Goal: Task Accomplishment & Management: Manage account settings

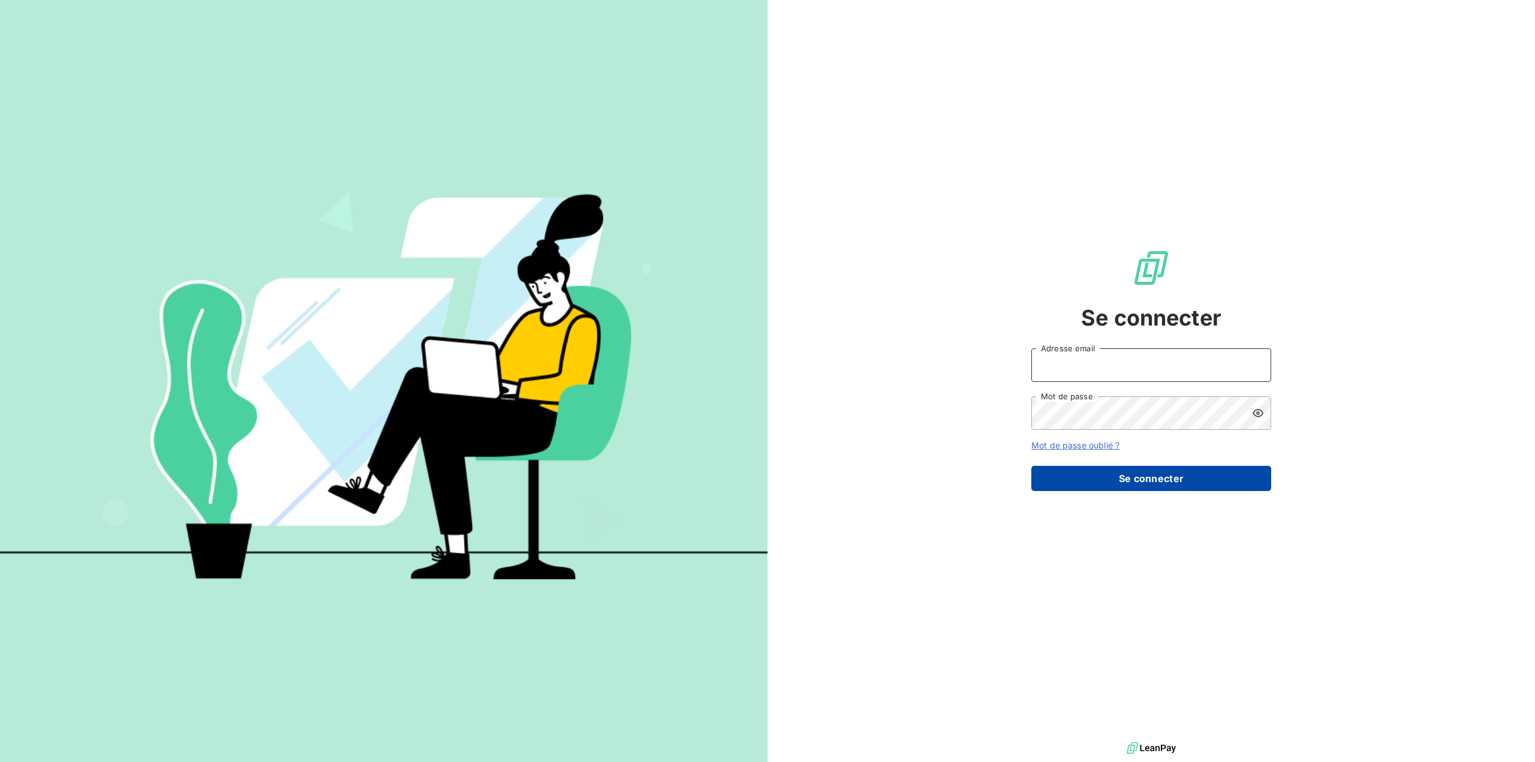
type input "[EMAIL_ADDRESS][DOMAIN_NAME]"
click at [1144, 478] on button "Se connecter" at bounding box center [1151, 478] width 240 height 25
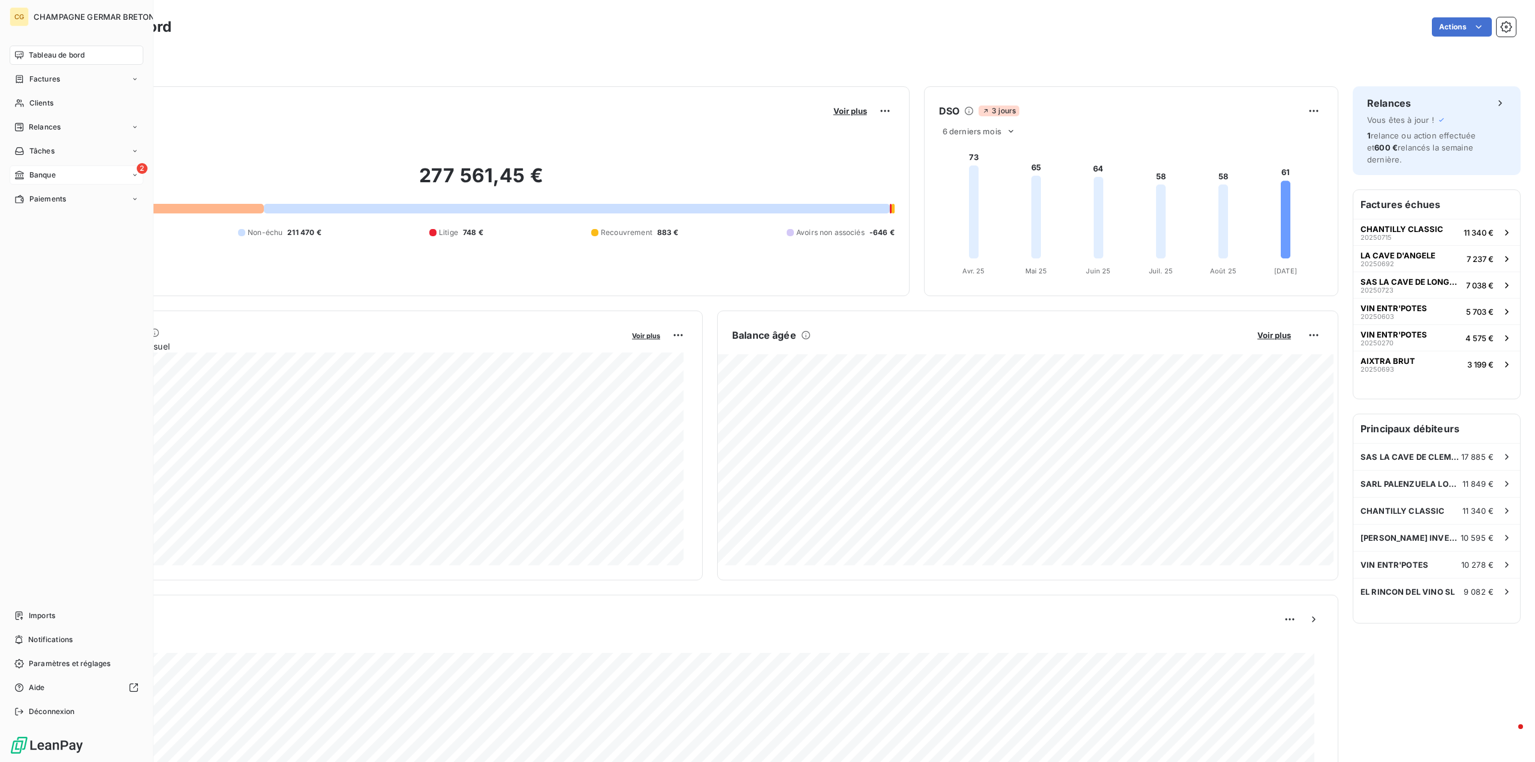
click at [43, 174] on span "Banque" at bounding box center [42, 175] width 26 height 11
